Goal: Navigation & Orientation: Find specific page/section

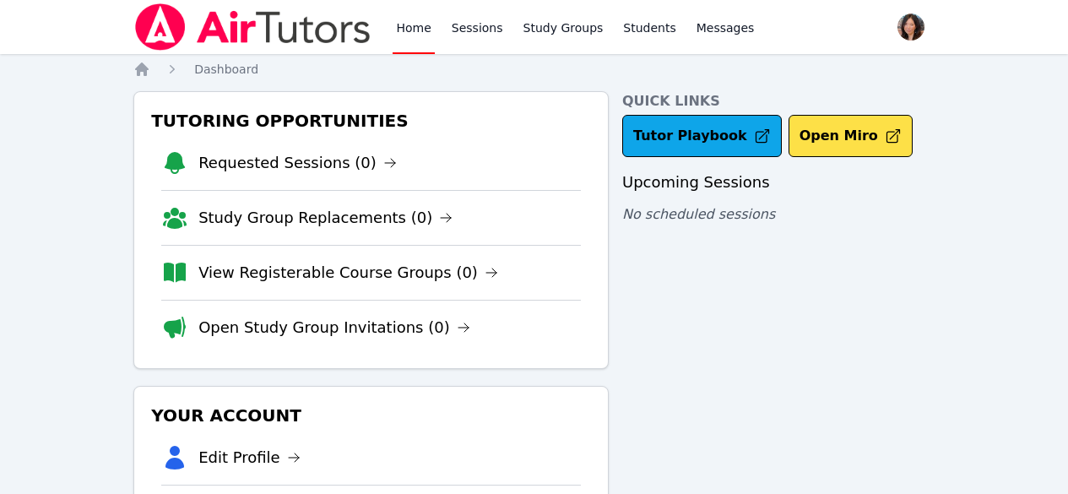
click at [481, 34] on link "Sessions" at bounding box center [477, 27] width 58 height 54
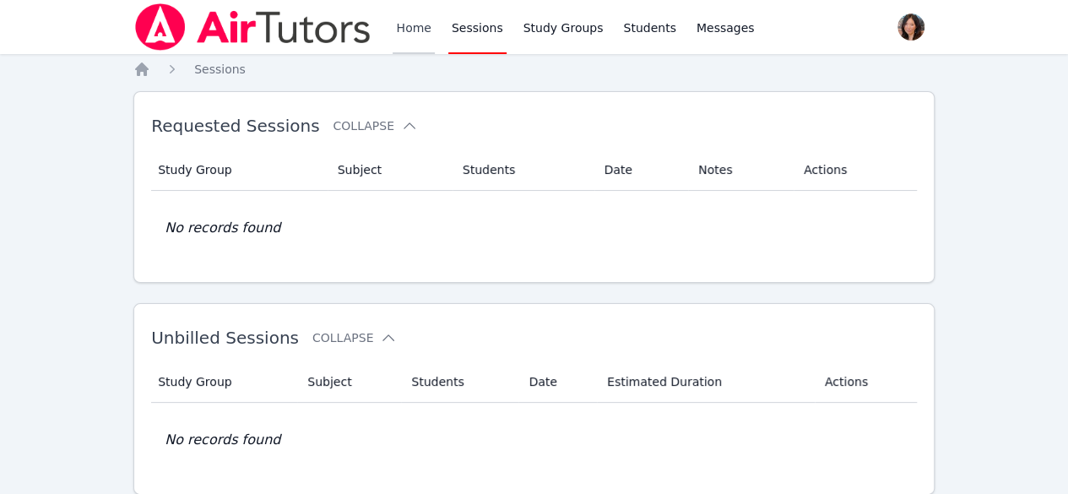
click at [412, 35] on link "Home" at bounding box center [412, 27] width 41 height 54
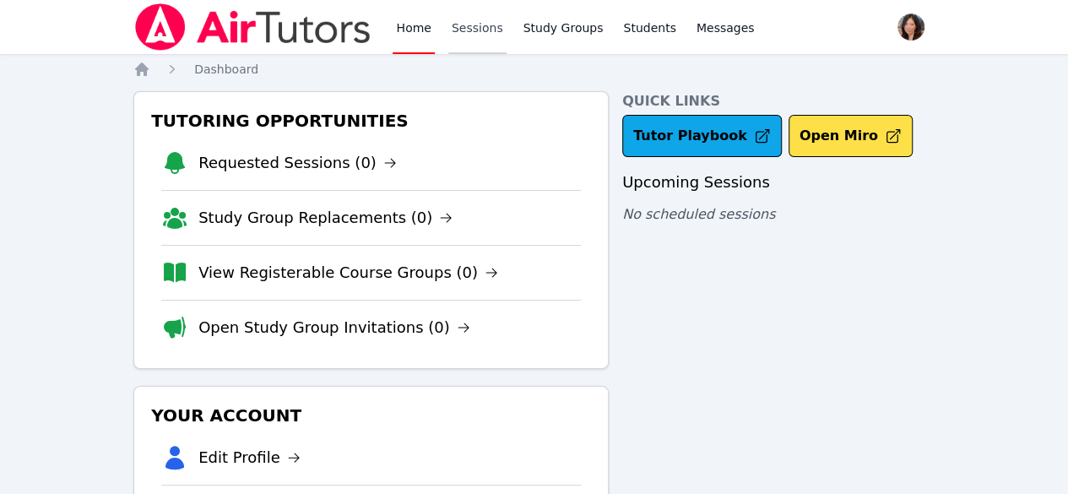
click at [473, 26] on link "Sessions" at bounding box center [477, 27] width 58 height 54
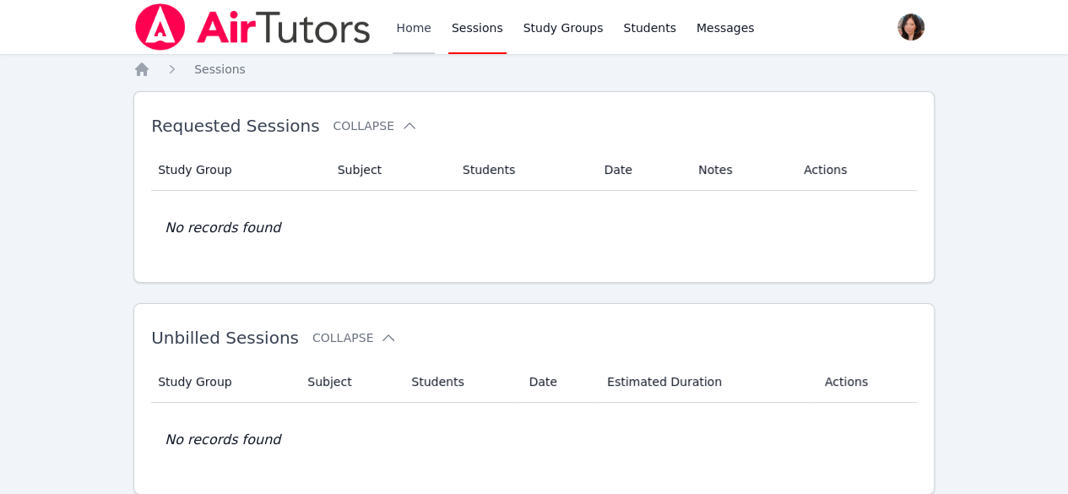
click at [421, 24] on link "Home" at bounding box center [412, 27] width 41 height 54
